Goal: Task Accomplishment & Management: Complete application form

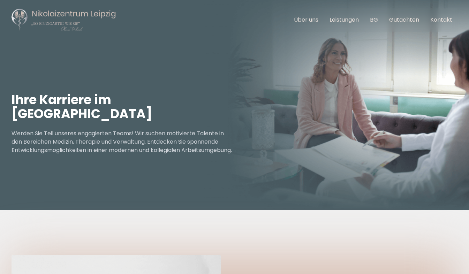
scroll to position [9, 0]
click at [303, 20] on link "Über uns" at bounding box center [306, 19] width 24 height 8
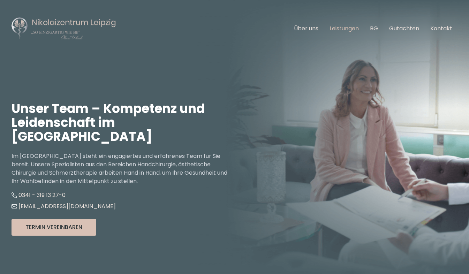
click at [339, 28] on link "Leistungen" at bounding box center [343, 28] width 29 height 8
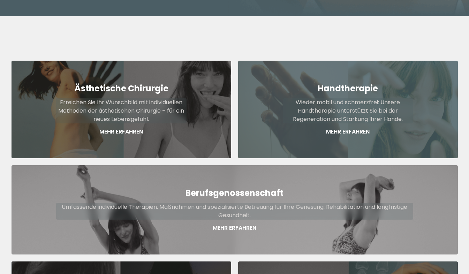
scroll to position [257, 0]
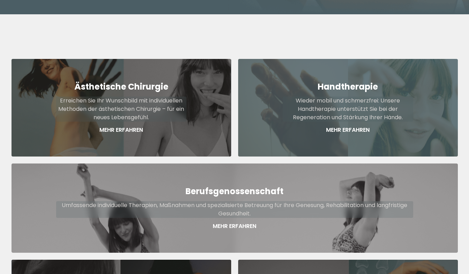
click at [268, 106] on div "Handtherapie Wieder mobil und schmerzfrei: Unsere Handtherapie unterstützt Sie …" at bounding box center [348, 108] width 220 height 98
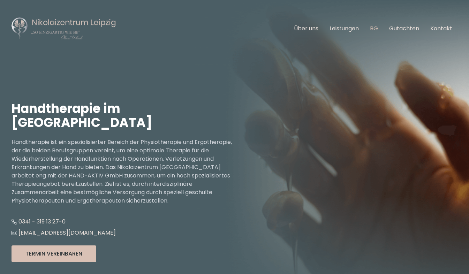
click at [375, 29] on link "BG" at bounding box center [374, 28] width 8 height 8
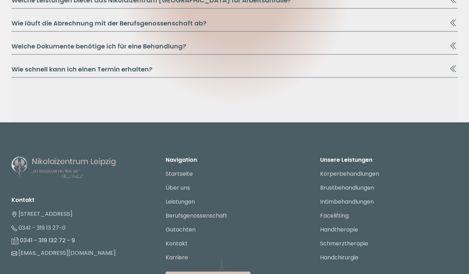
scroll to position [3955, 0]
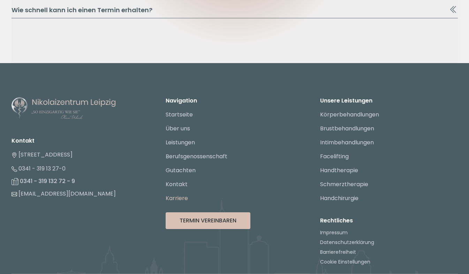
click at [174, 194] on link "Karriere" at bounding box center [177, 198] width 22 height 8
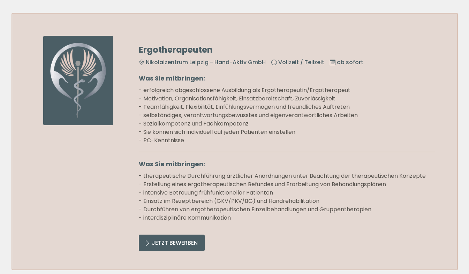
scroll to position [788, 0]
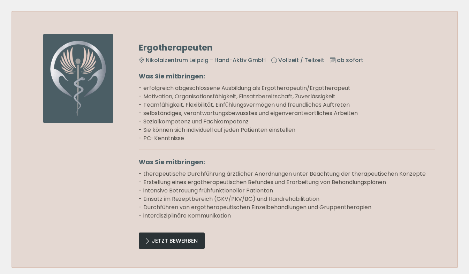
click at [191, 237] on link "Jetzt Bewerben" at bounding box center [172, 240] width 66 height 16
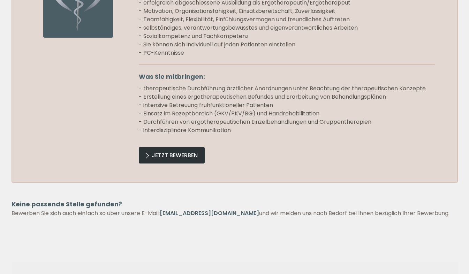
scroll to position [874, 0]
click at [176, 152] on link "Jetzt Bewerben" at bounding box center [172, 155] width 66 height 16
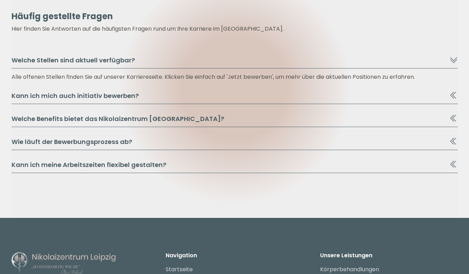
scroll to position [1177, 0]
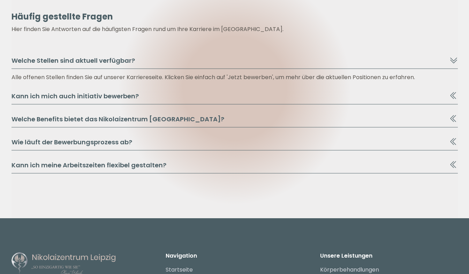
click at [453, 97] on icon at bounding box center [453, 95] width 8 height 8
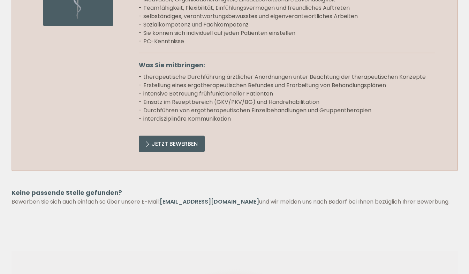
scroll to position [879, 0]
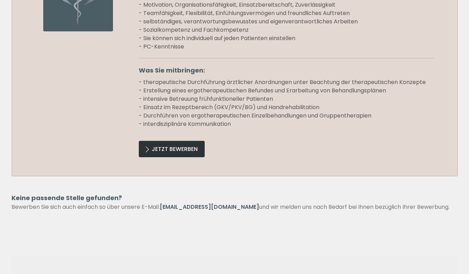
click at [189, 151] on link "Jetzt Bewerben" at bounding box center [172, 149] width 66 height 16
click at [182, 148] on link "Jetzt Bewerben" at bounding box center [172, 149] width 66 height 16
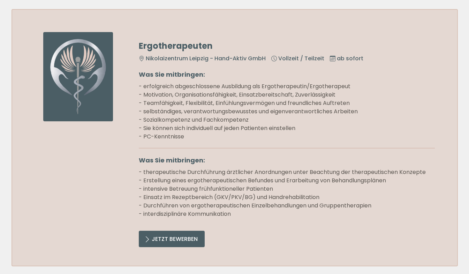
scroll to position [789, 0]
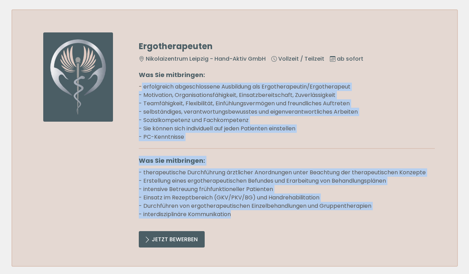
drag, startPoint x: 141, startPoint y: 85, endPoint x: 249, endPoint y: 215, distance: 169.0
click at [249, 215] on div "Ergotherapeuten Nikolaizentrum Leipzig - Hand-Aktiv GmbH Vollzeit / Teilzeit ab…" at bounding box center [287, 137] width 296 height 211
copy div "erfolgreich abgeschlossene Ausbildung als Ergotherapeutin/Ergotherapeut - Motiv…"
